Goal: Task Accomplishment & Management: Manage account settings

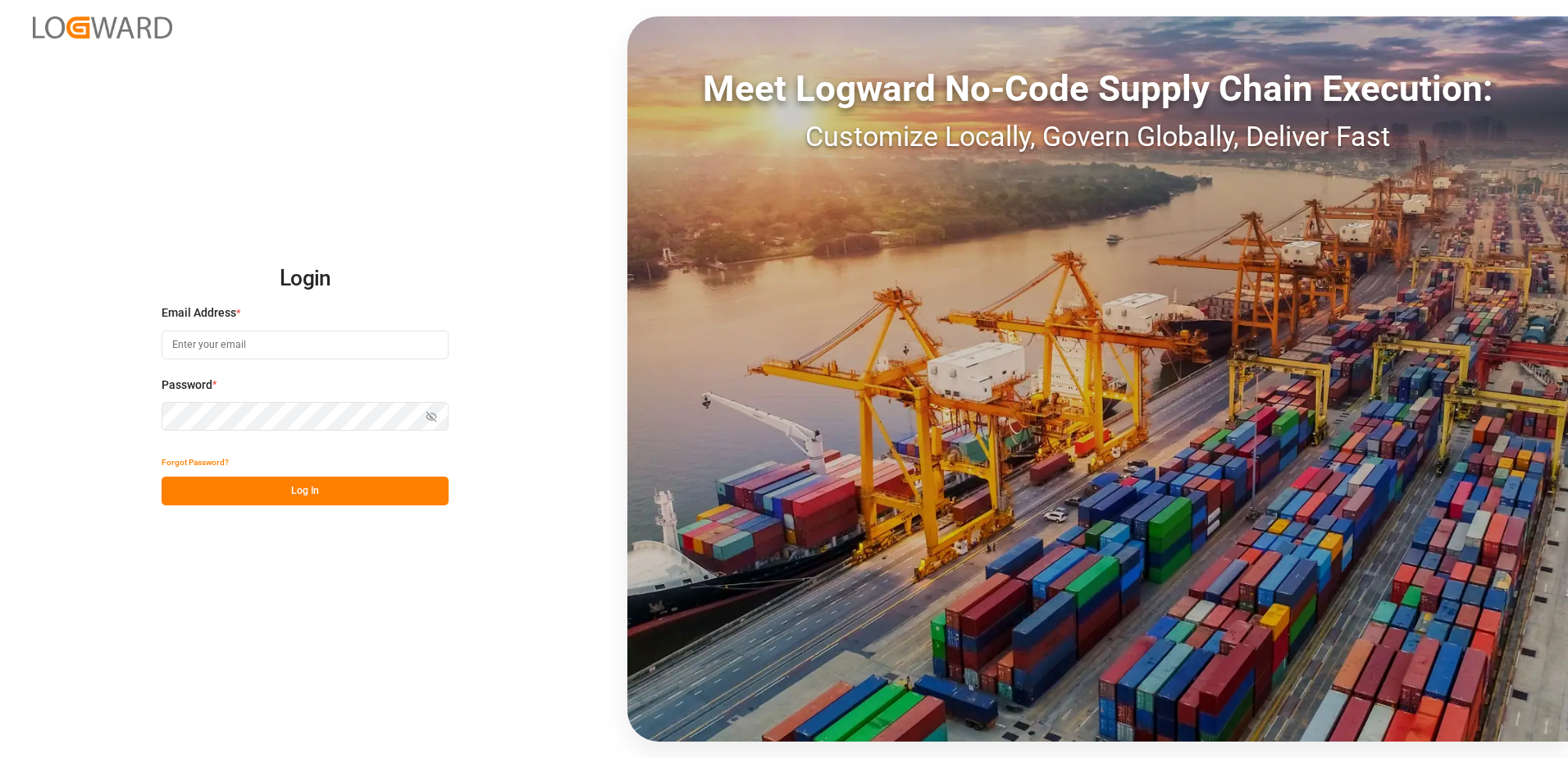
click at [277, 338] on input at bounding box center [305, 345] width 287 height 29
type input "[PERSON_NAME][EMAIL_ADDRESS][PERSON_NAME][DOMAIN_NAME]"
click at [435, 409] on button "Show password" at bounding box center [432, 416] width 34 height 29
click at [270, 491] on button "Log In" at bounding box center [305, 491] width 287 height 29
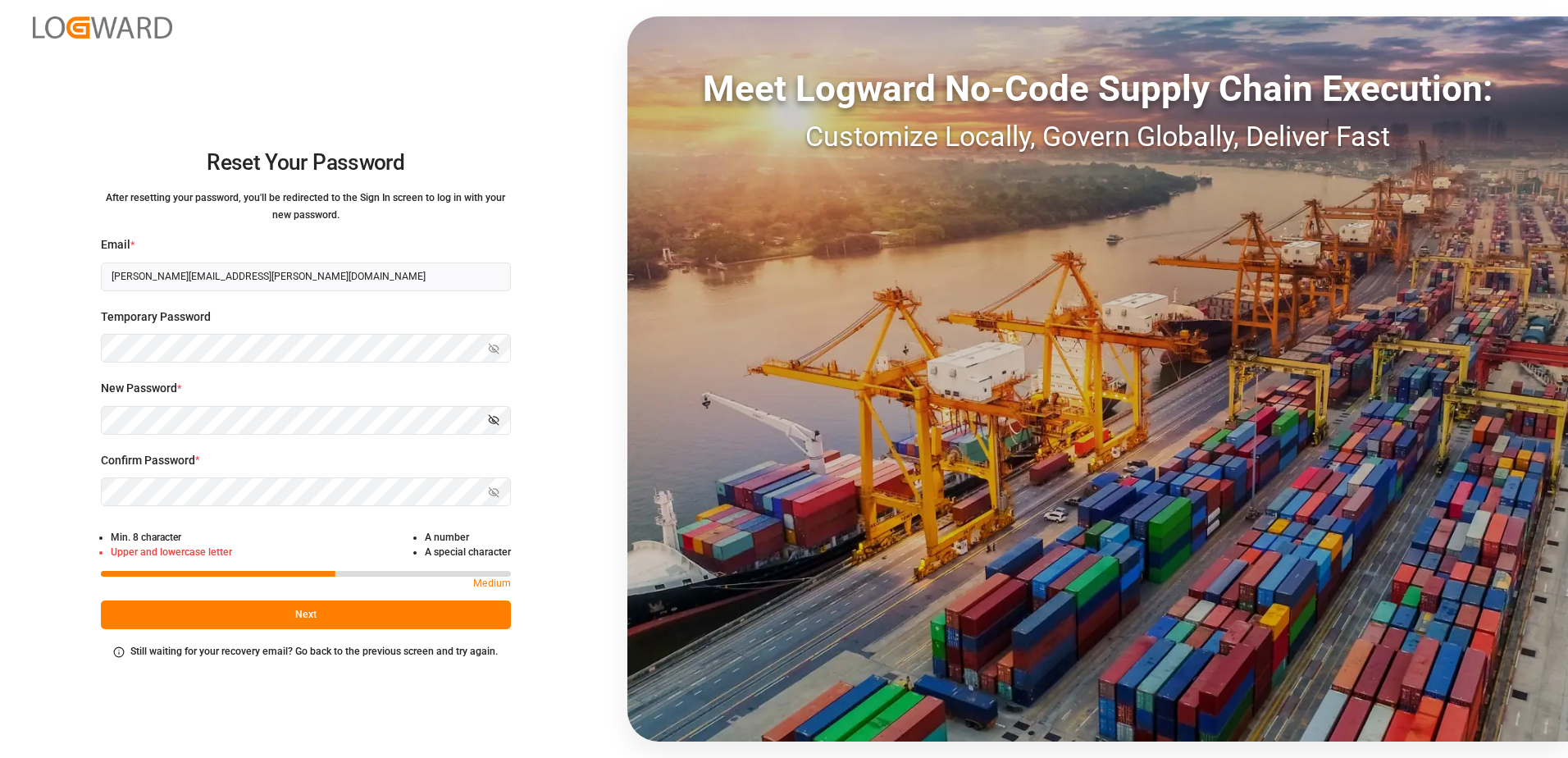
click at [491, 423] on icon "button" at bounding box center [494, 420] width 11 height 11
click at [493, 494] on icon "button" at bounding box center [493, 492] width 3 height 3
click at [297, 622] on button "Next" at bounding box center [306, 615] width 410 height 29
click at [330, 613] on button "Next" at bounding box center [306, 615] width 410 height 29
click at [318, 612] on button "Next" at bounding box center [306, 615] width 410 height 29
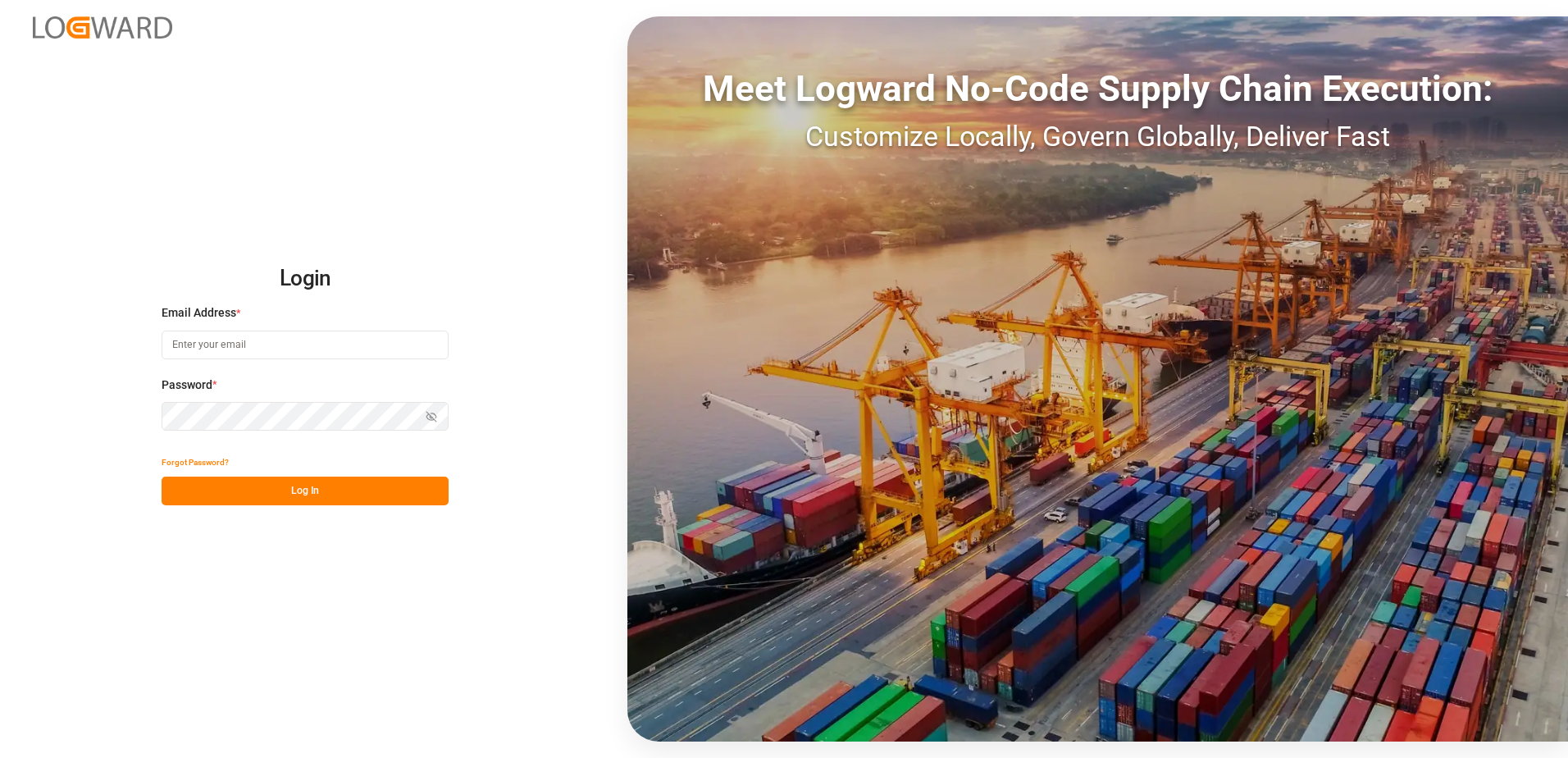
click at [268, 349] on input at bounding box center [305, 345] width 287 height 29
type input "[PERSON_NAME][EMAIL_ADDRESS][PERSON_NAME][DOMAIN_NAME]"
click at [427, 415] on icon "button" at bounding box center [432, 416] width 11 height 11
click at [286, 485] on button "Log In" at bounding box center [305, 491] width 287 height 29
type input "[PERSON_NAME][EMAIL_ADDRESS][PERSON_NAME][DOMAIN_NAME]"
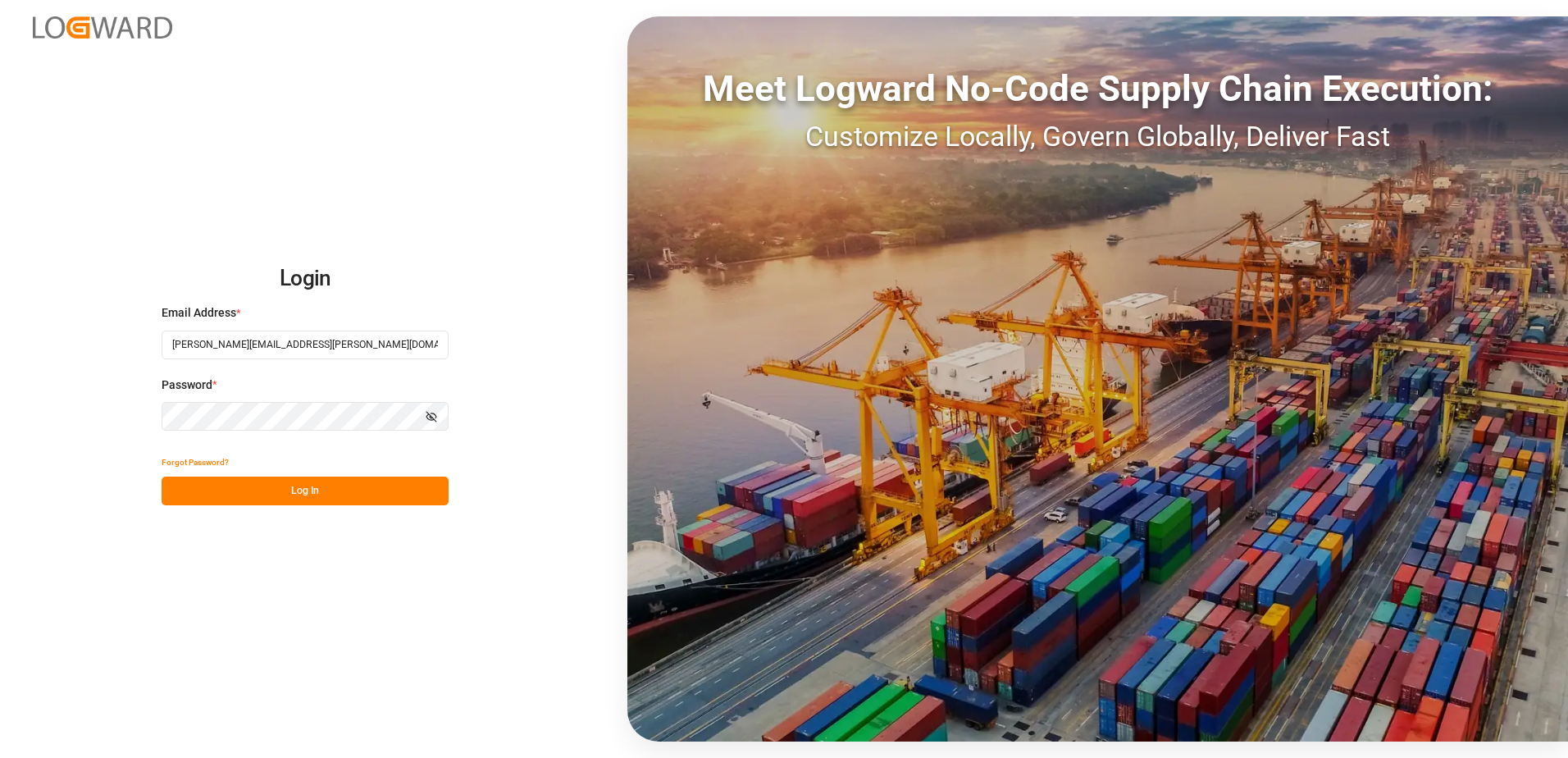
click at [432, 412] on icon "button" at bounding box center [432, 416] width 11 height 11
click at [265, 501] on button "Log In" at bounding box center [305, 491] width 287 height 29
click at [243, 479] on button "Log In" at bounding box center [305, 491] width 287 height 29
click at [345, 492] on button "Log In" at bounding box center [305, 491] width 287 height 29
click at [310, 500] on button "Log In" at bounding box center [305, 491] width 287 height 29
